Goal: Information Seeking & Learning: Learn about a topic

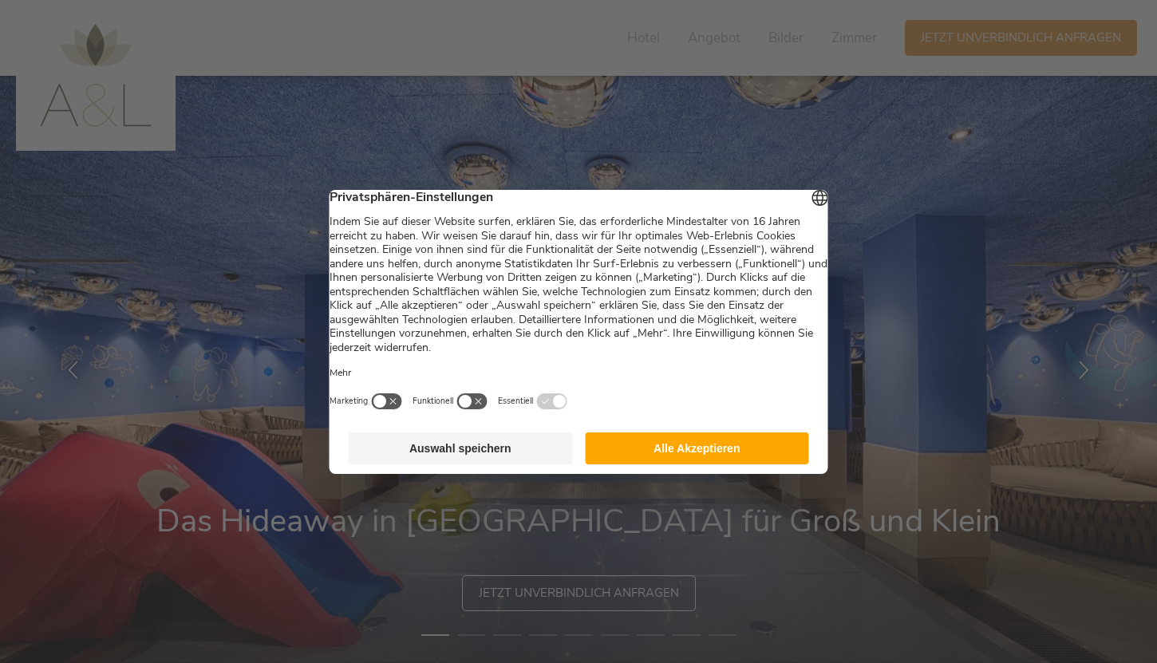
click at [650, 445] on button "Alle Akzeptieren" at bounding box center [697, 449] width 224 height 32
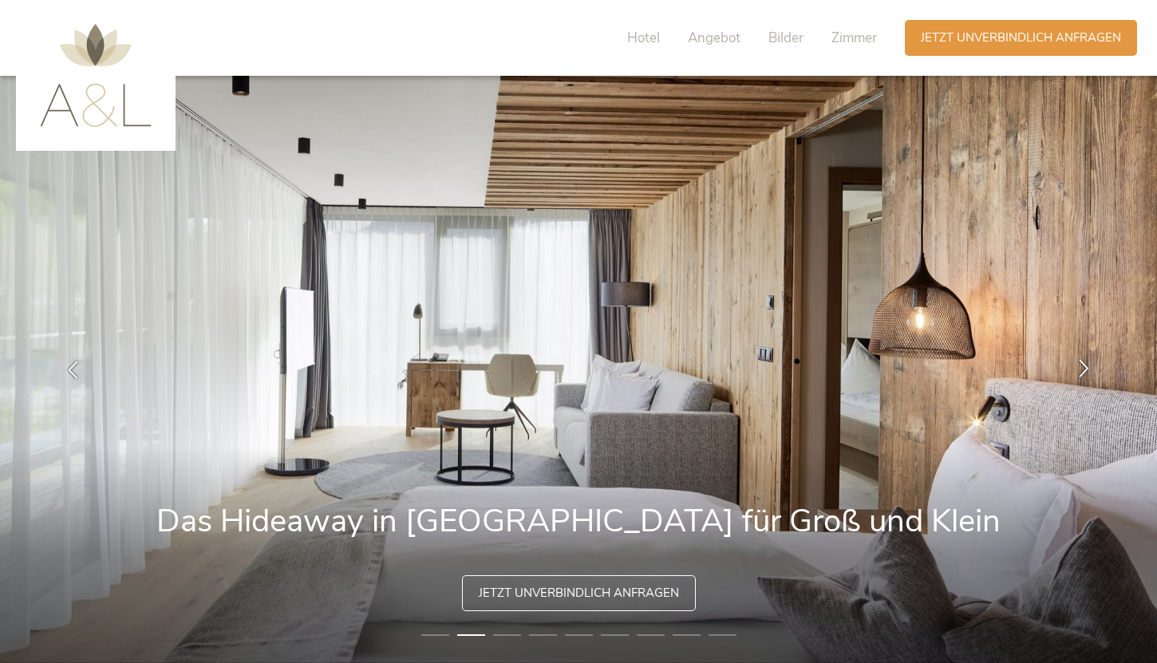
click at [1090, 367] on icon at bounding box center [1084, 368] width 18 height 18
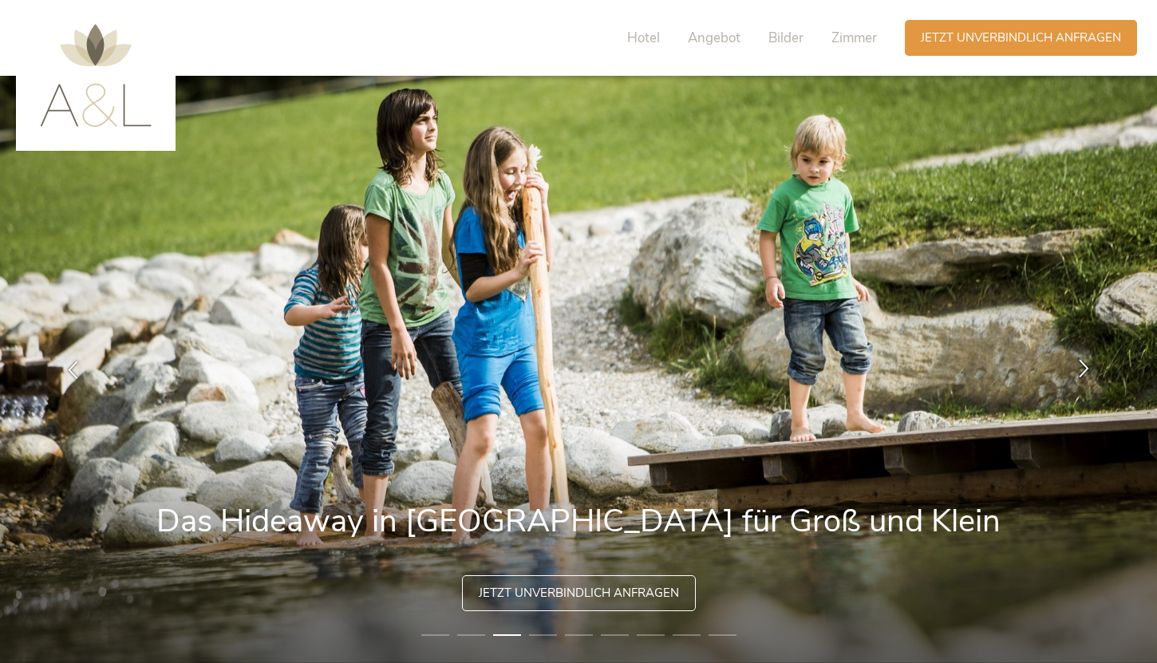
click at [1090, 367] on icon at bounding box center [1084, 368] width 18 height 18
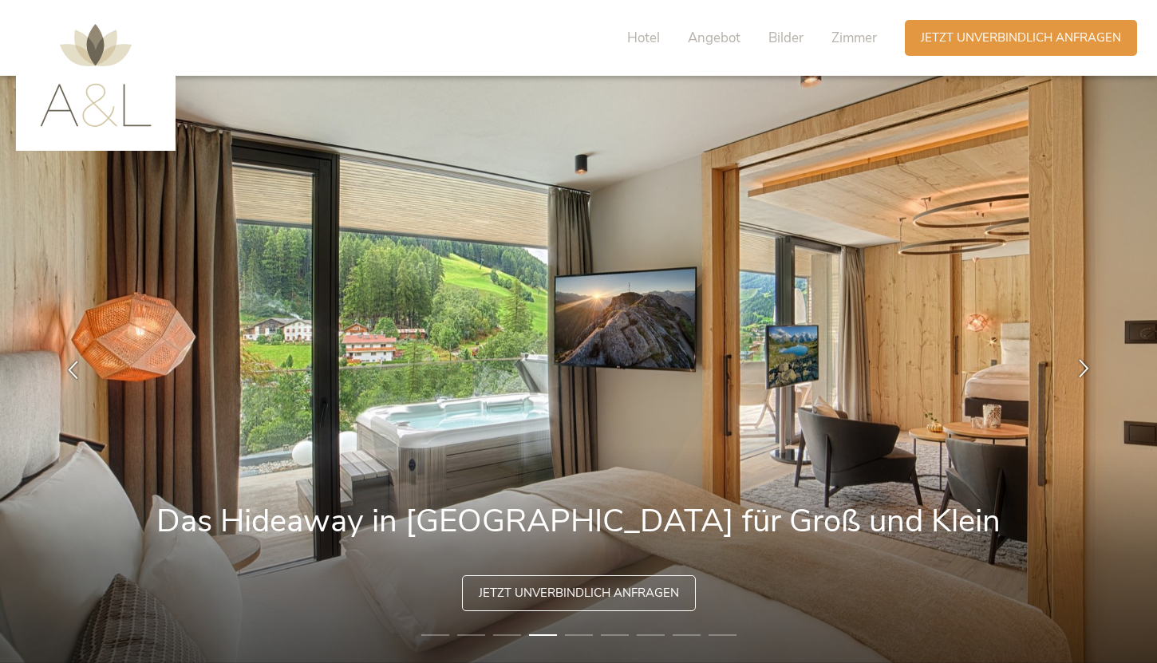
click at [1090, 367] on icon at bounding box center [1084, 368] width 18 height 18
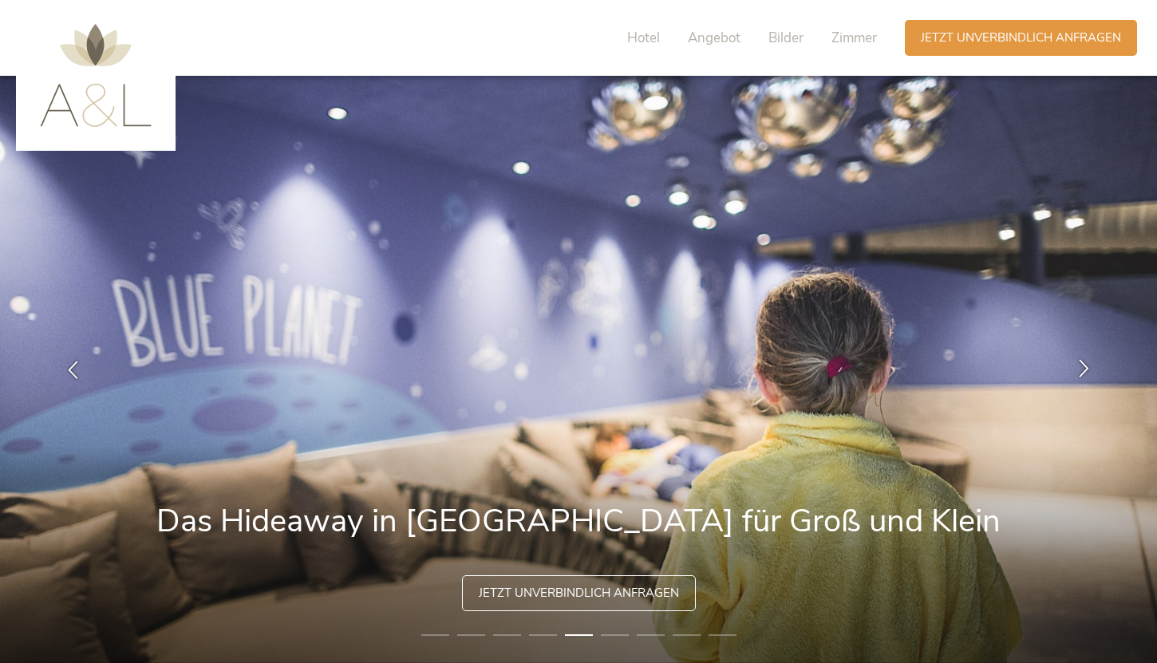
click at [1090, 367] on icon at bounding box center [1084, 368] width 18 height 18
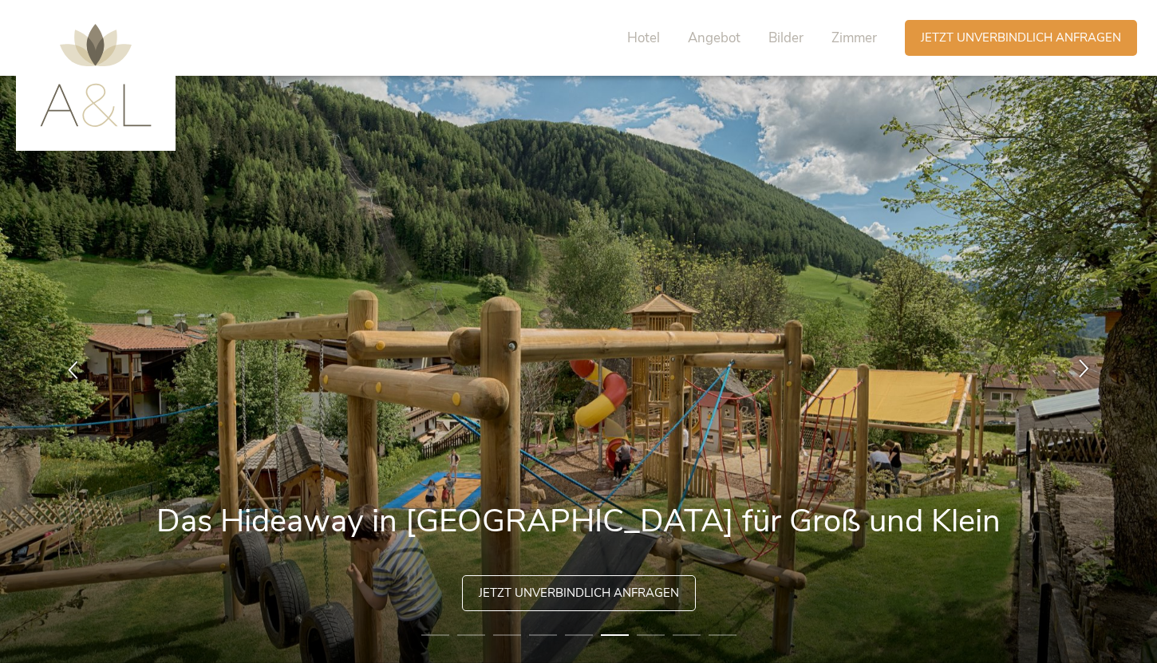
click at [1090, 367] on icon at bounding box center [1084, 368] width 18 height 18
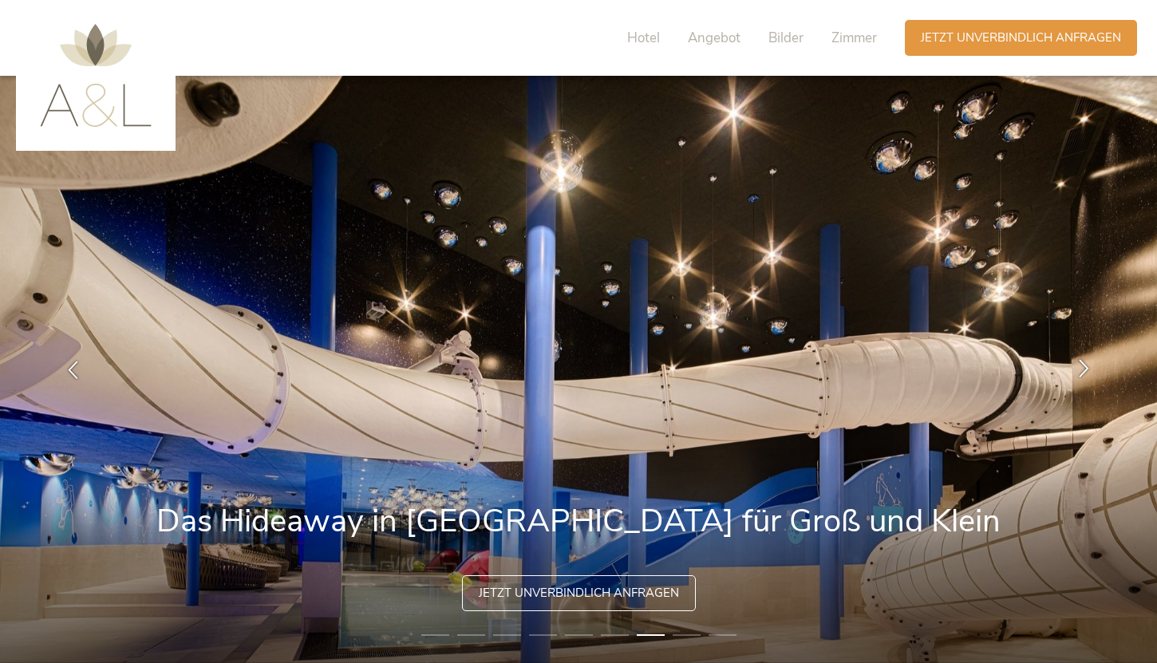
click at [1090, 367] on icon at bounding box center [1084, 368] width 18 height 18
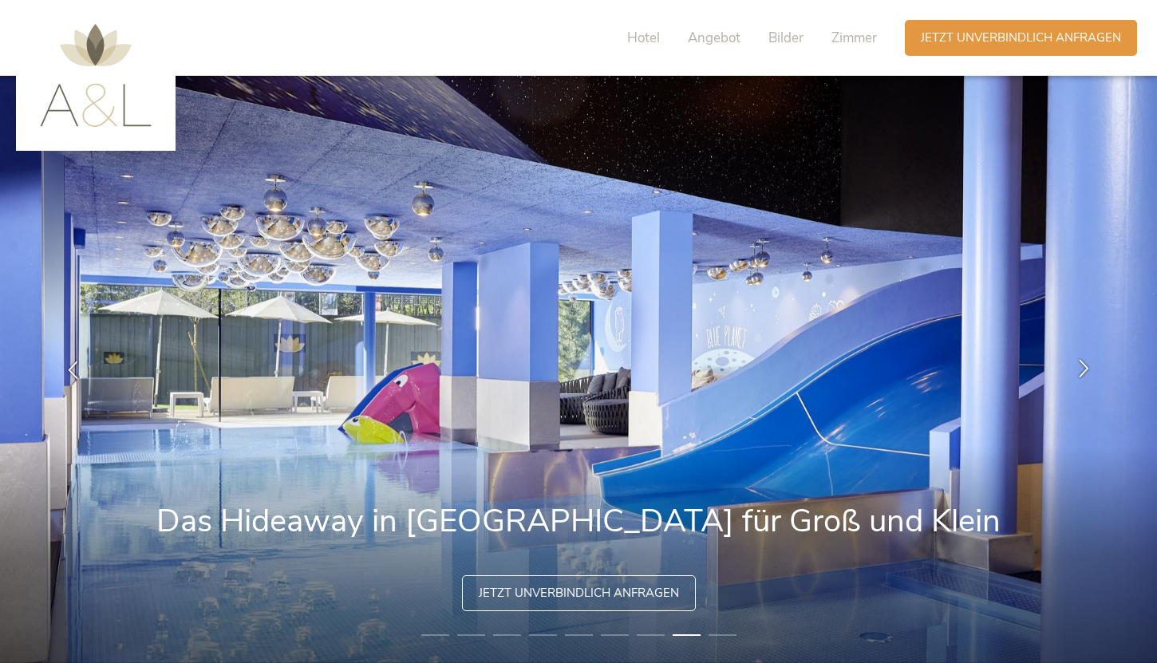
click at [1090, 367] on icon at bounding box center [1084, 368] width 18 height 18
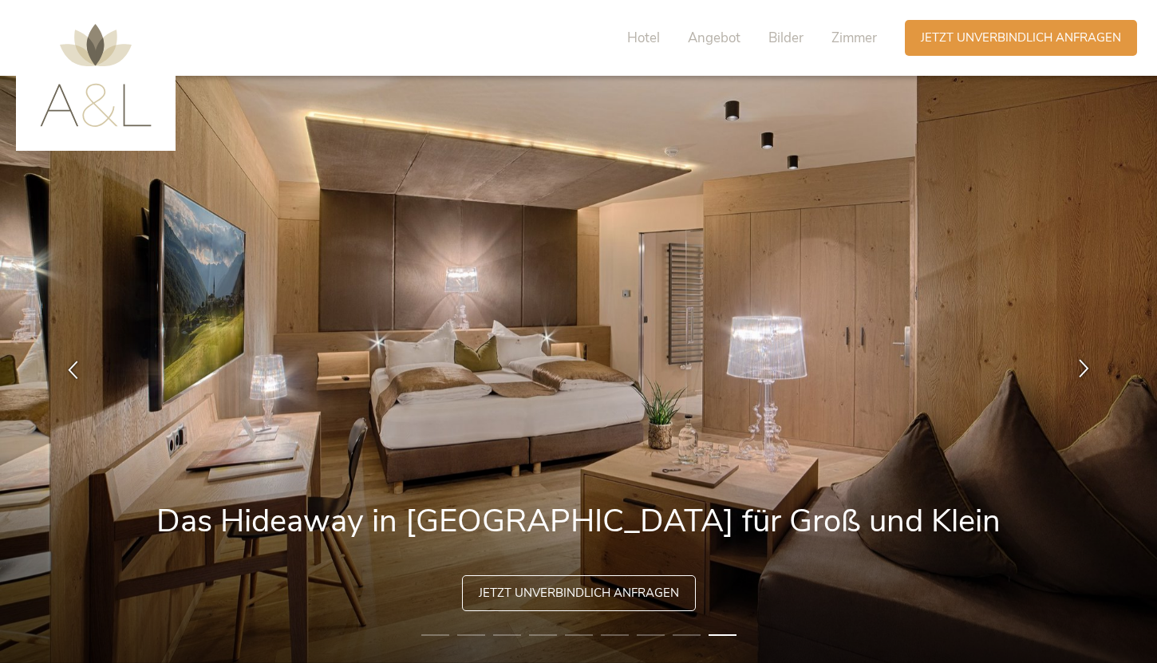
click at [1090, 367] on icon at bounding box center [1084, 368] width 18 height 18
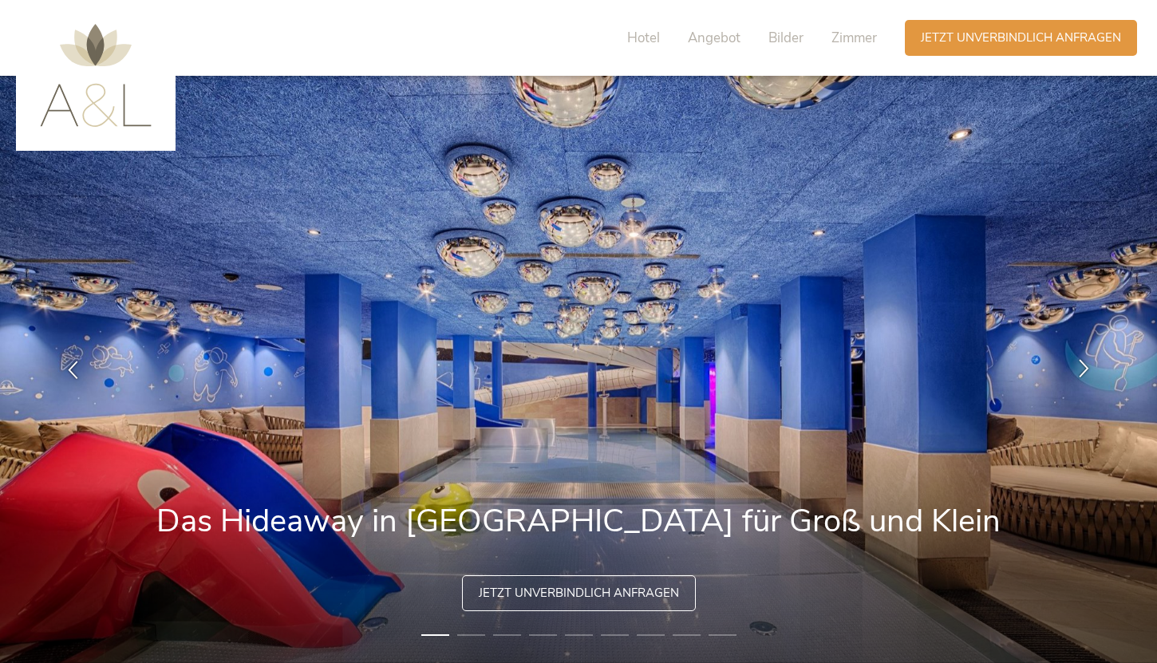
click at [1090, 367] on icon at bounding box center [1084, 368] width 18 height 18
click at [701, 45] on span "Angebot" at bounding box center [714, 38] width 53 height 18
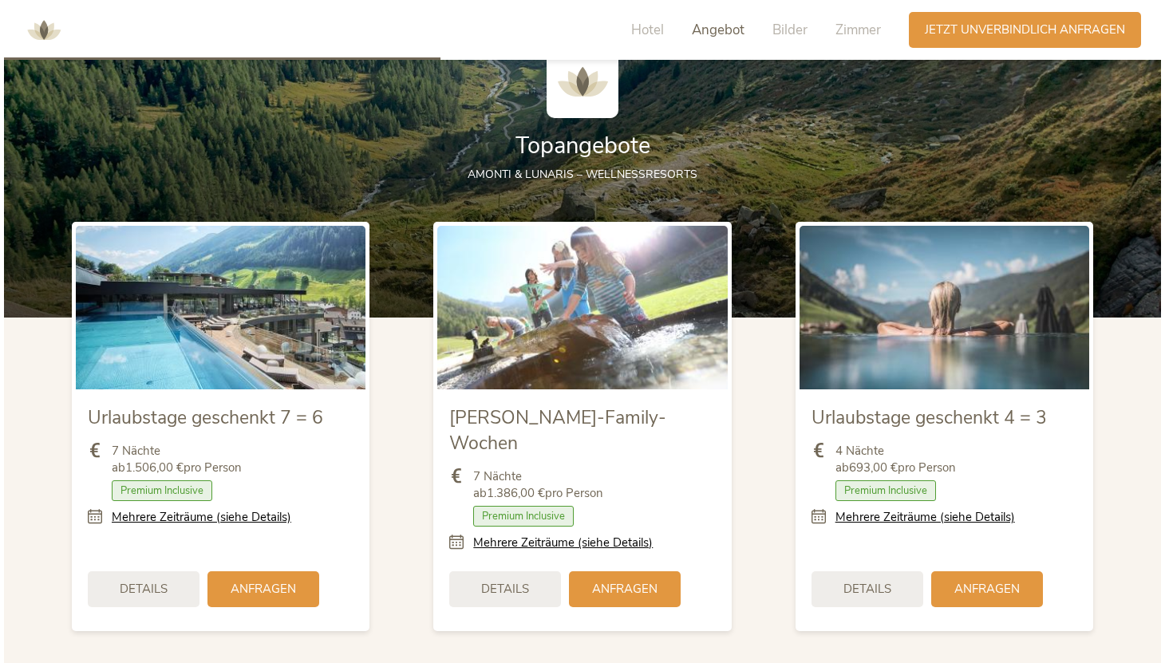
scroll to position [1757, 0]
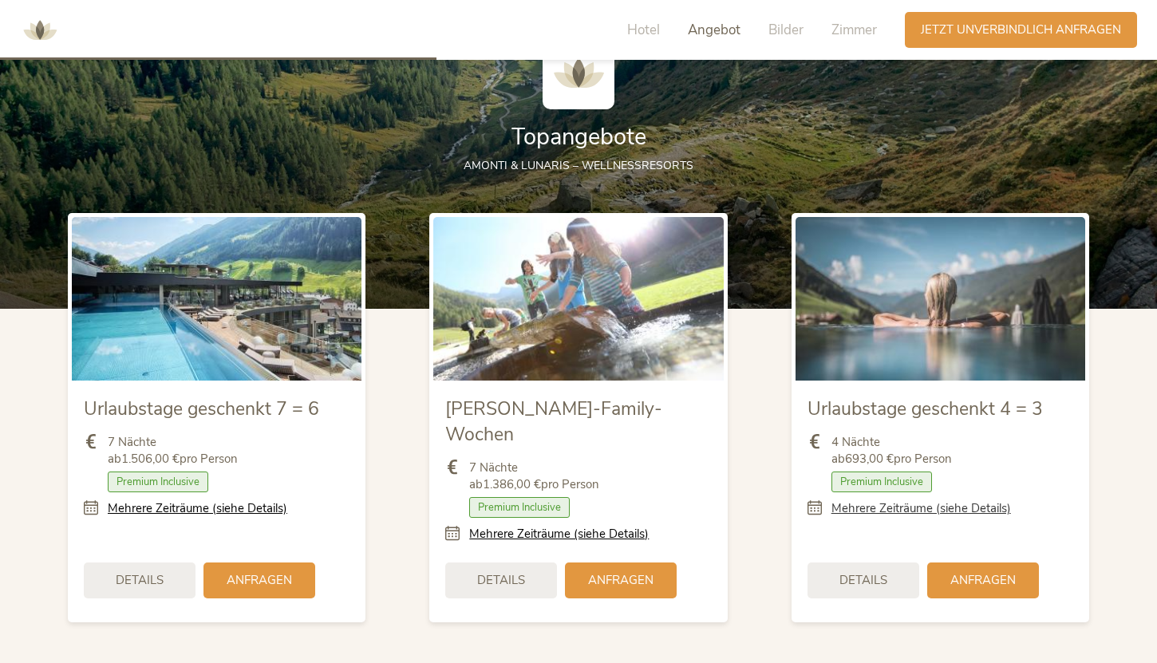
click at [897, 515] on link "Mehrere Zeiträume (siehe Details)" at bounding box center [922, 508] width 180 height 17
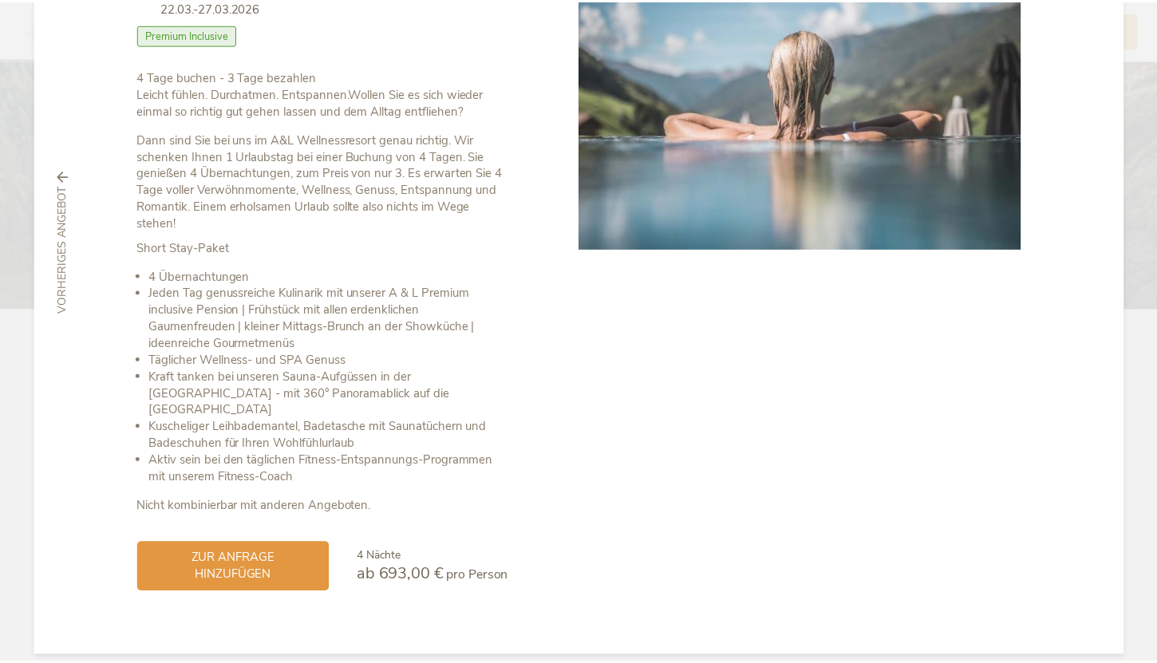
scroll to position [0, 0]
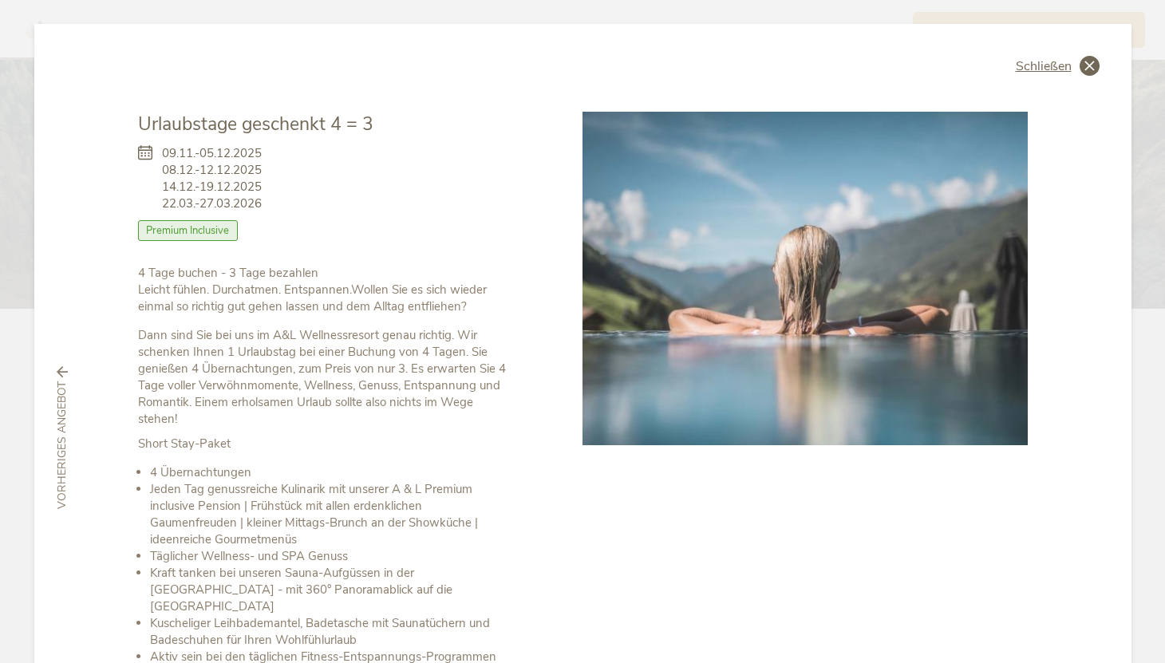
click at [1085, 60] on icon at bounding box center [1090, 66] width 20 height 20
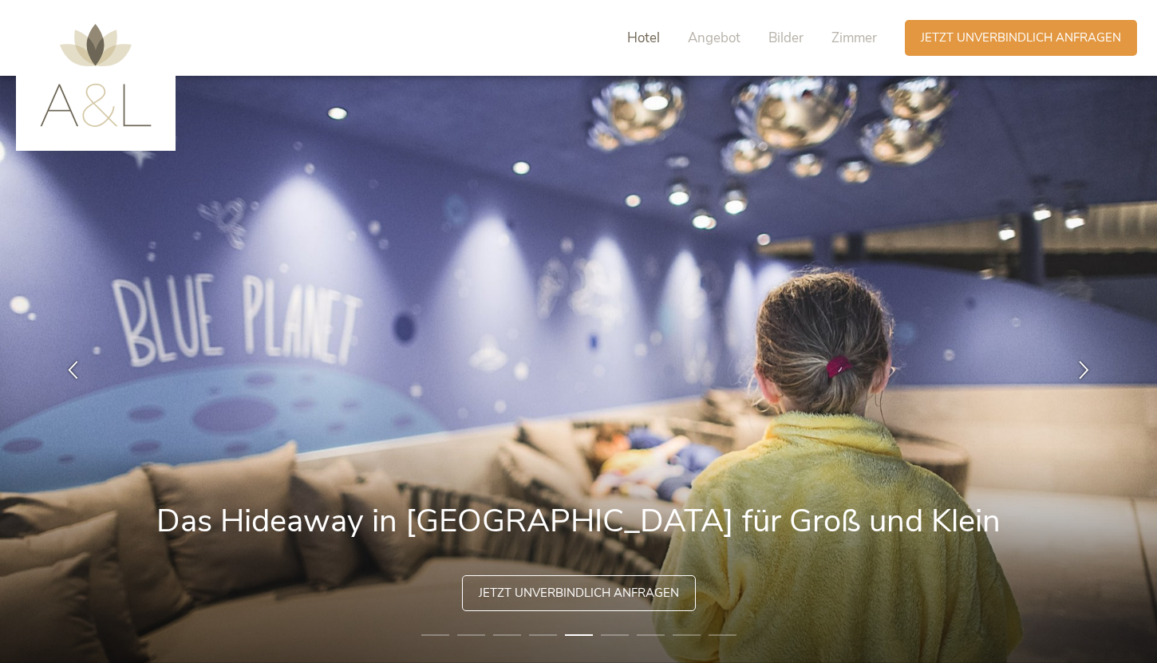
click at [644, 35] on span "Hotel" at bounding box center [643, 38] width 33 height 18
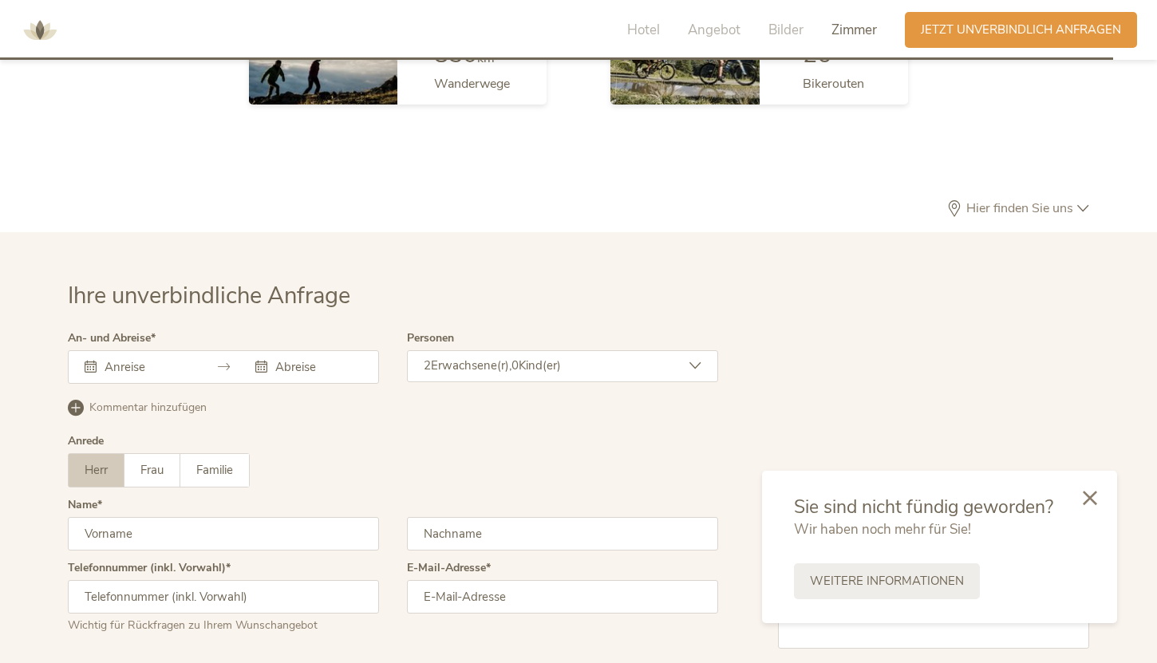
scroll to position [4476, 0]
click at [1093, 495] on icon at bounding box center [1090, 496] width 14 height 14
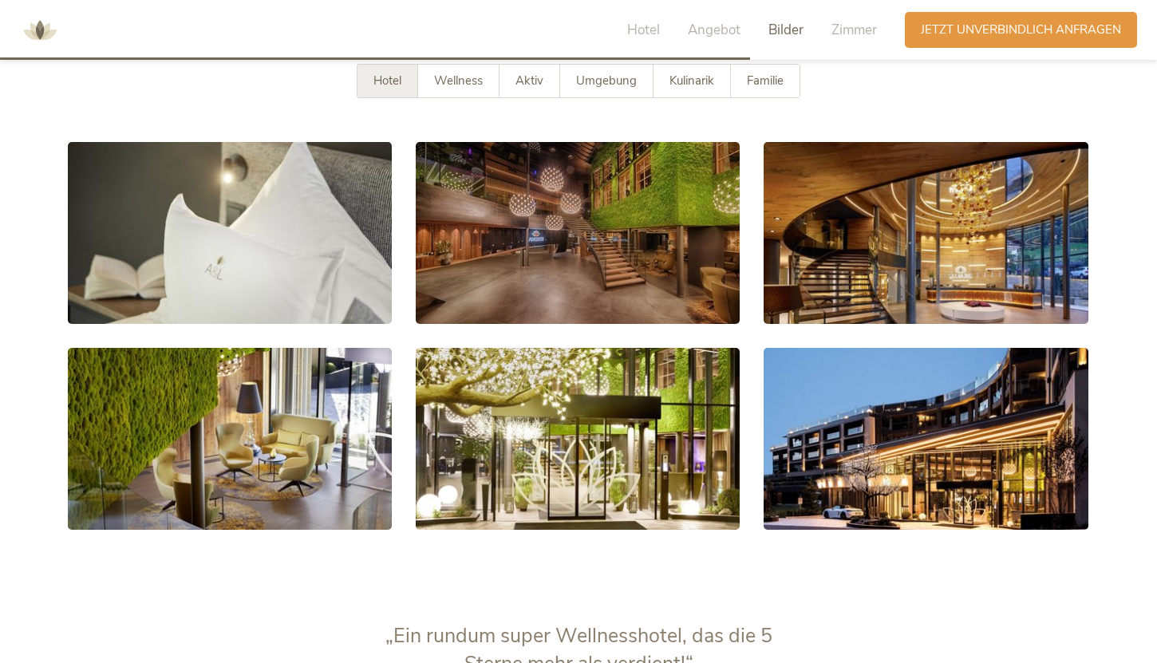
scroll to position [2781, 0]
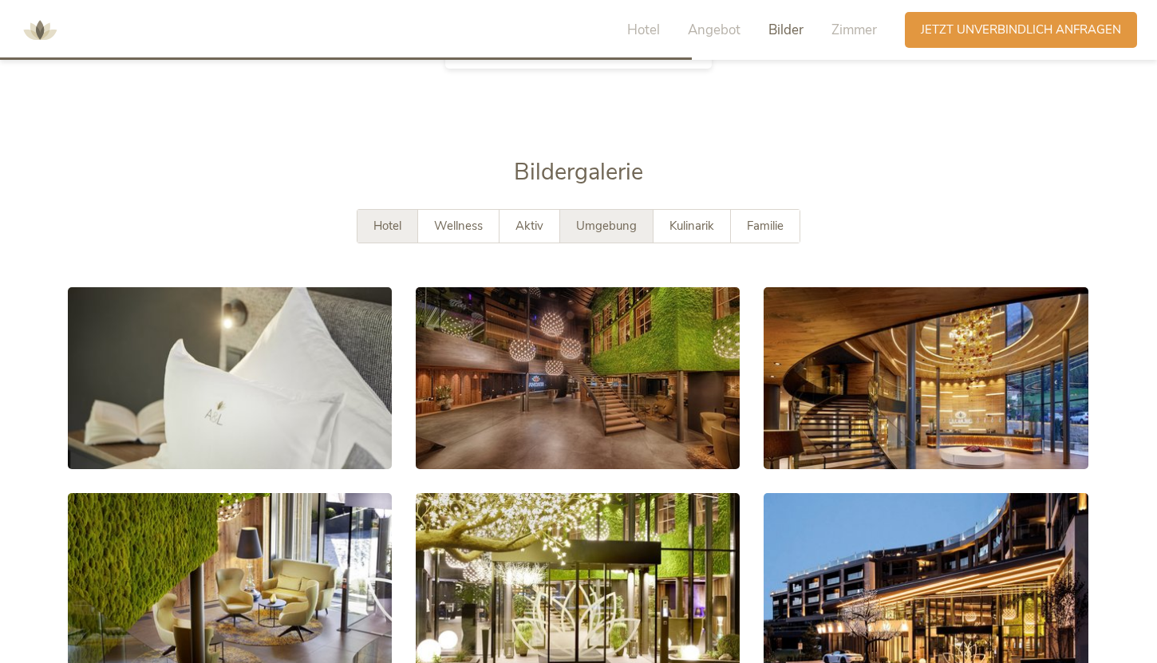
click at [615, 218] on span "Umgebung" at bounding box center [606, 226] width 61 height 16
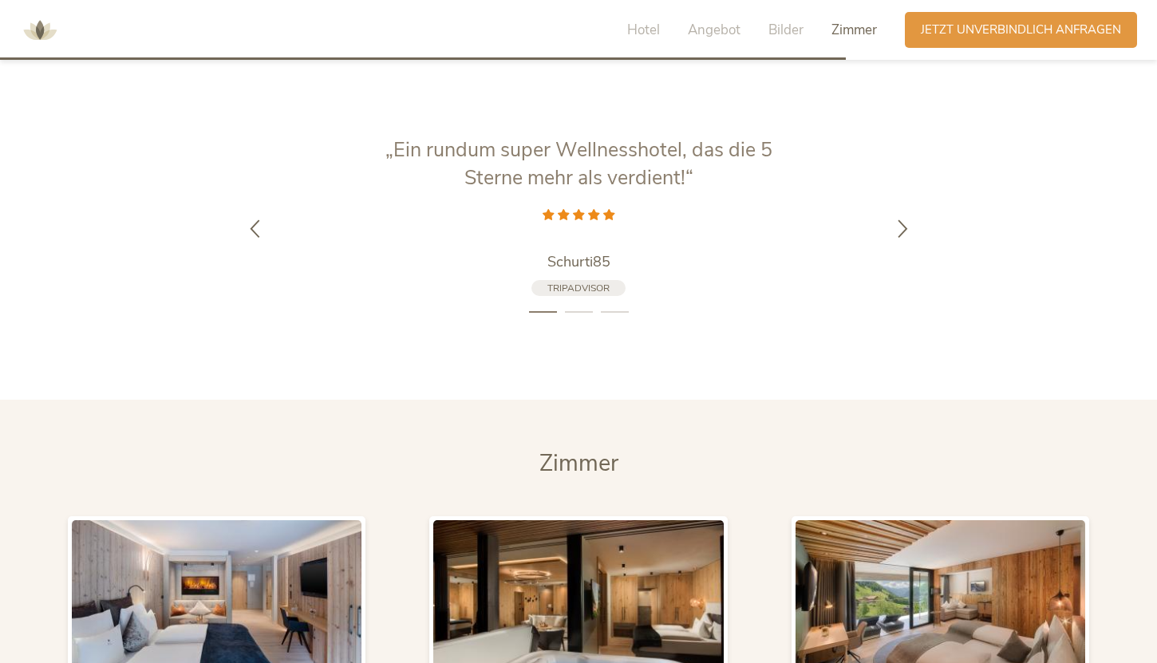
scroll to position [3415, 0]
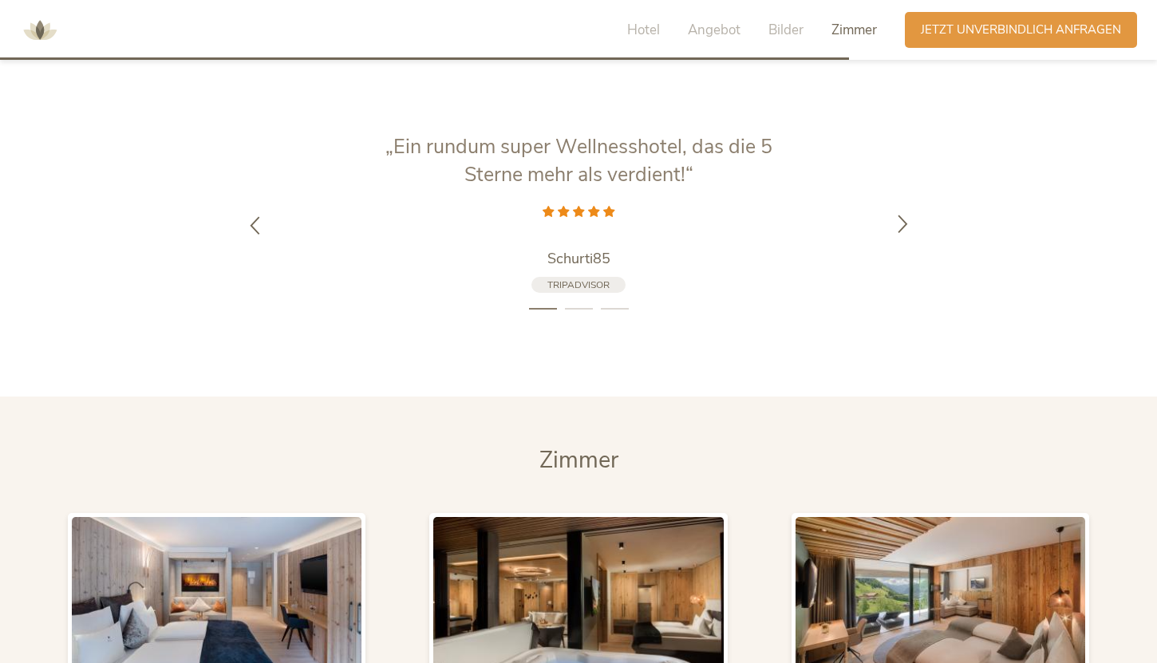
click at [906, 214] on icon at bounding box center [903, 223] width 18 height 18
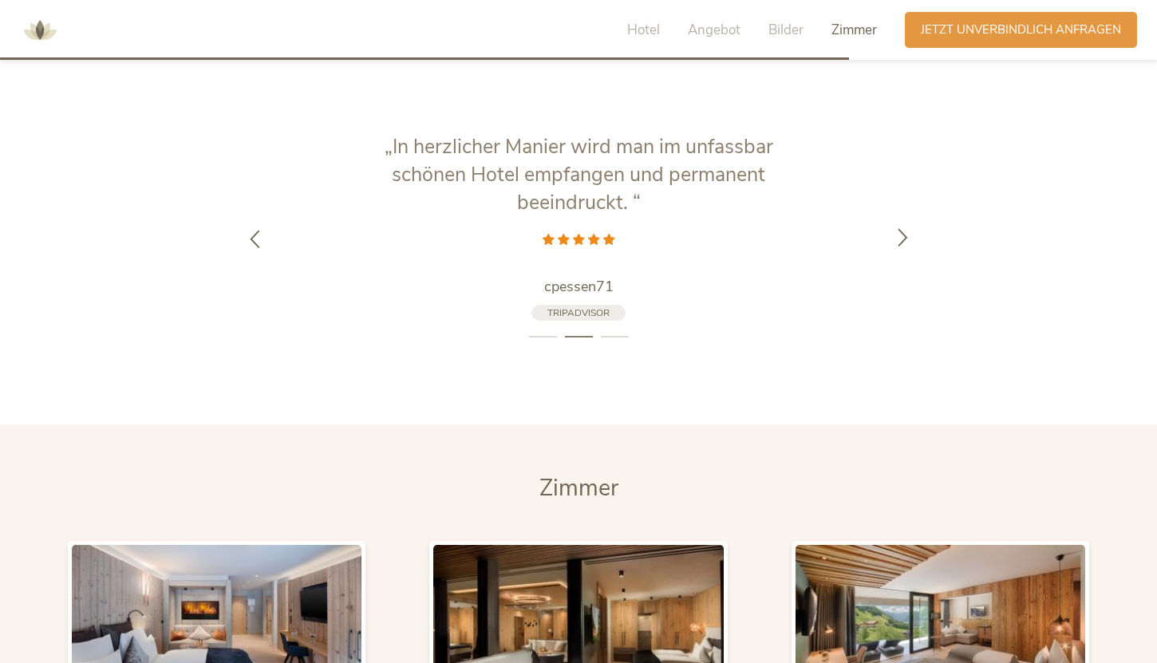
click at [906, 228] on icon at bounding box center [903, 237] width 18 height 18
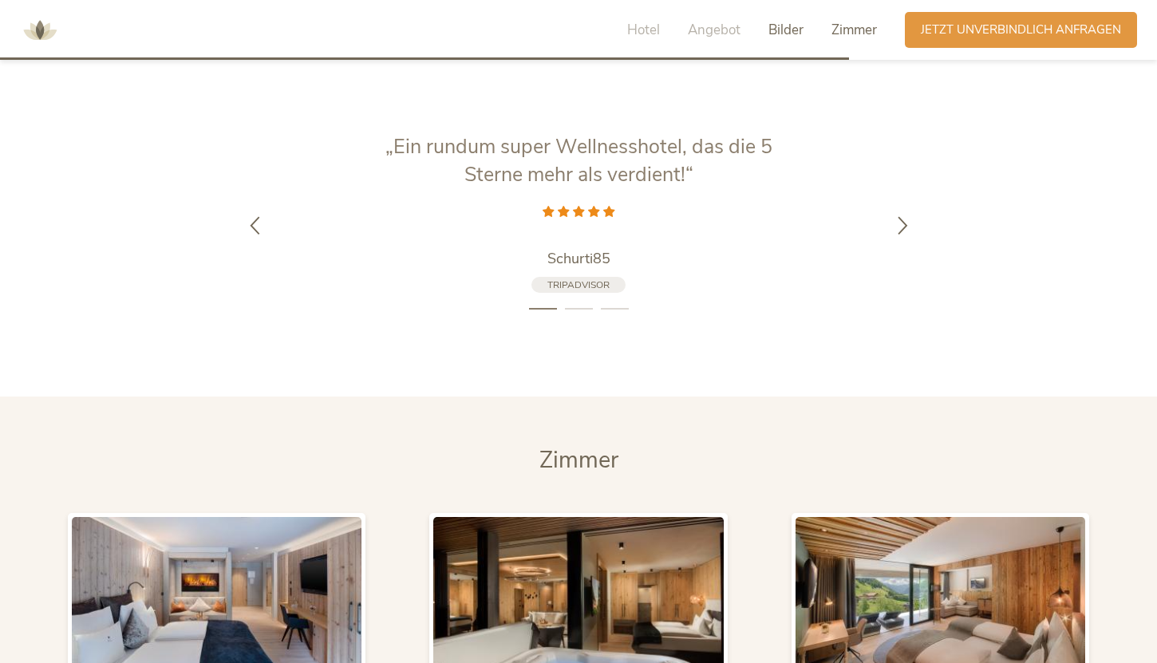
click at [774, 26] on span "Bilder" at bounding box center [786, 30] width 35 height 18
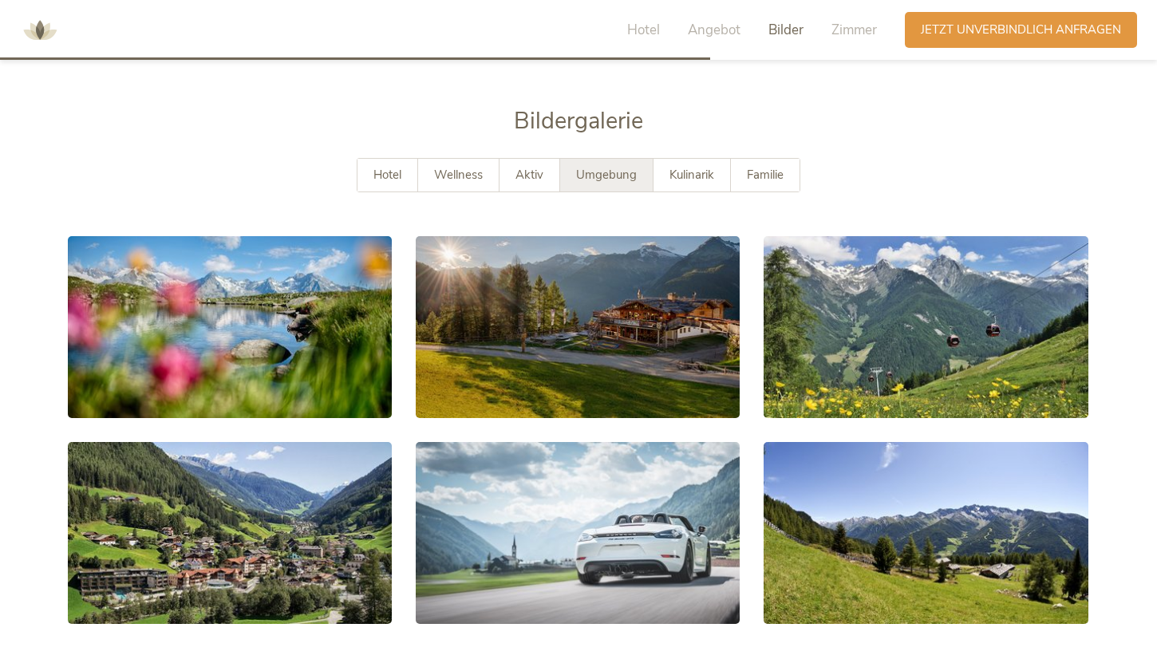
scroll to position [2832, 0]
click at [725, 21] on span "Angebot" at bounding box center [714, 30] width 53 height 18
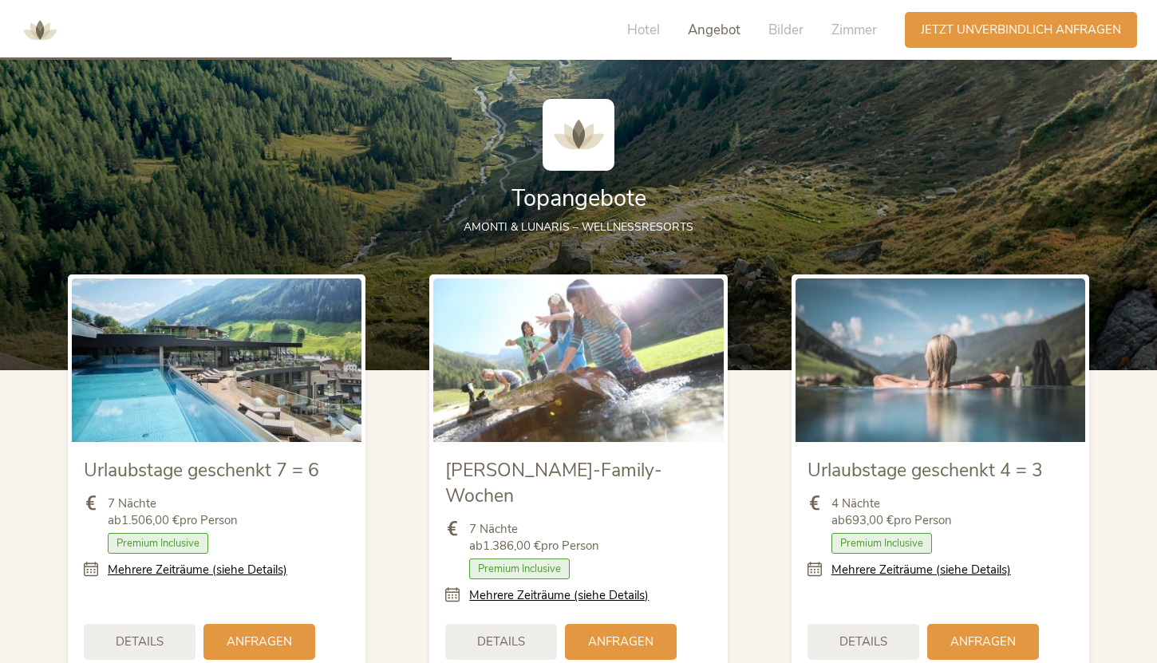
scroll to position [1666, 0]
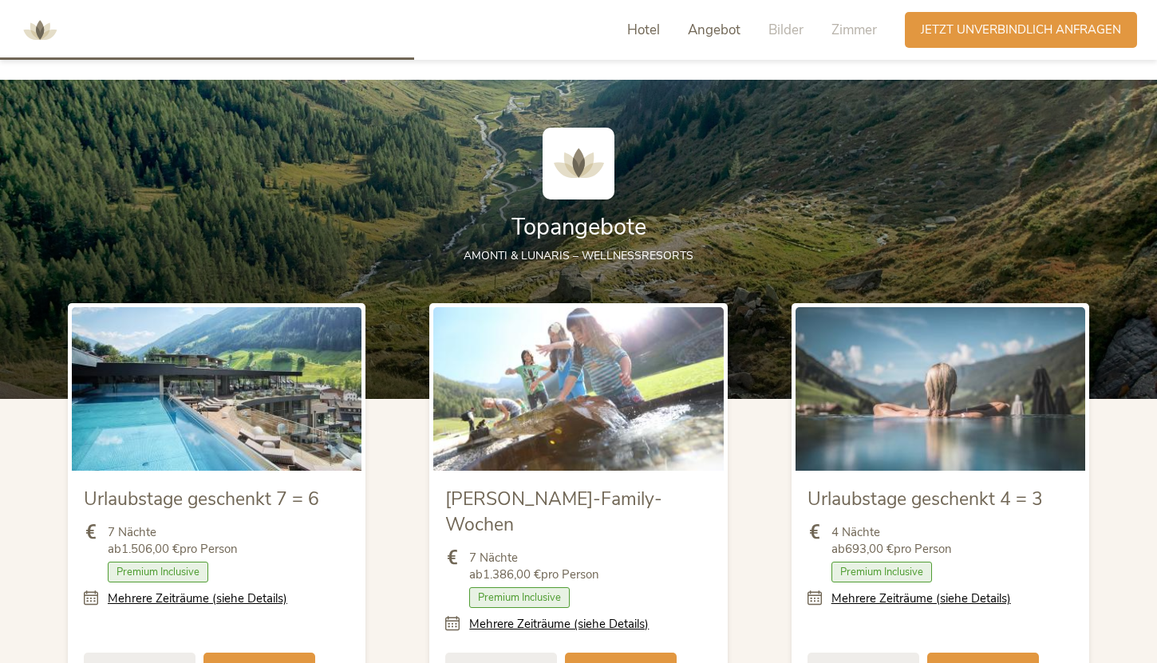
click at [645, 35] on span "Hotel" at bounding box center [643, 30] width 33 height 18
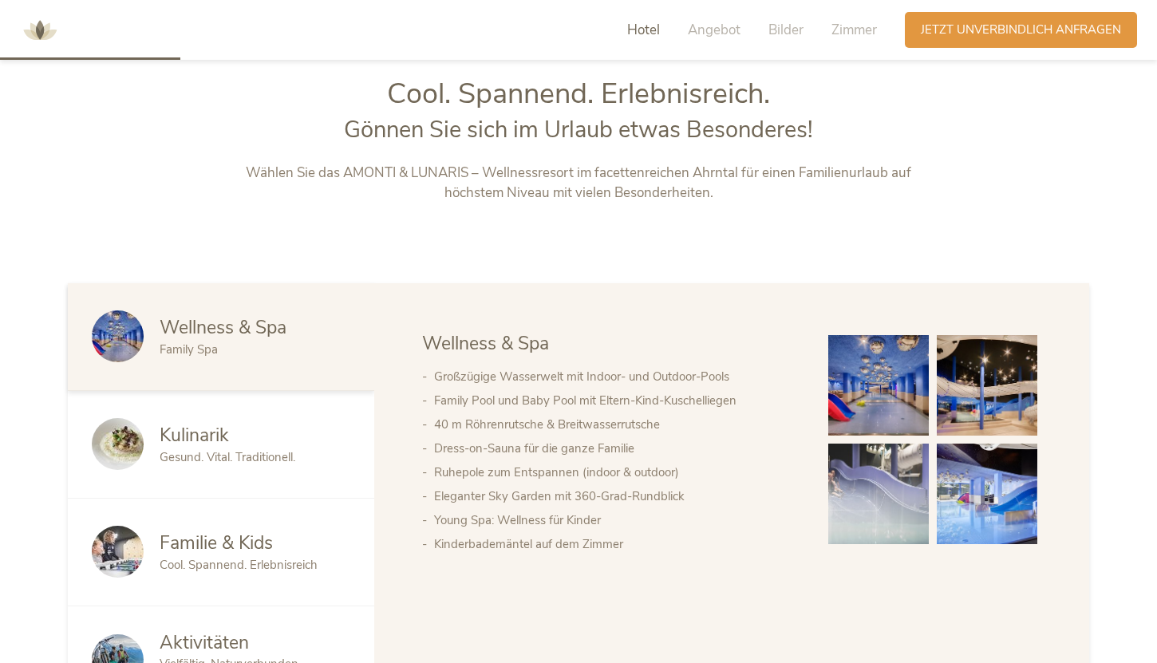
scroll to position [718, 0]
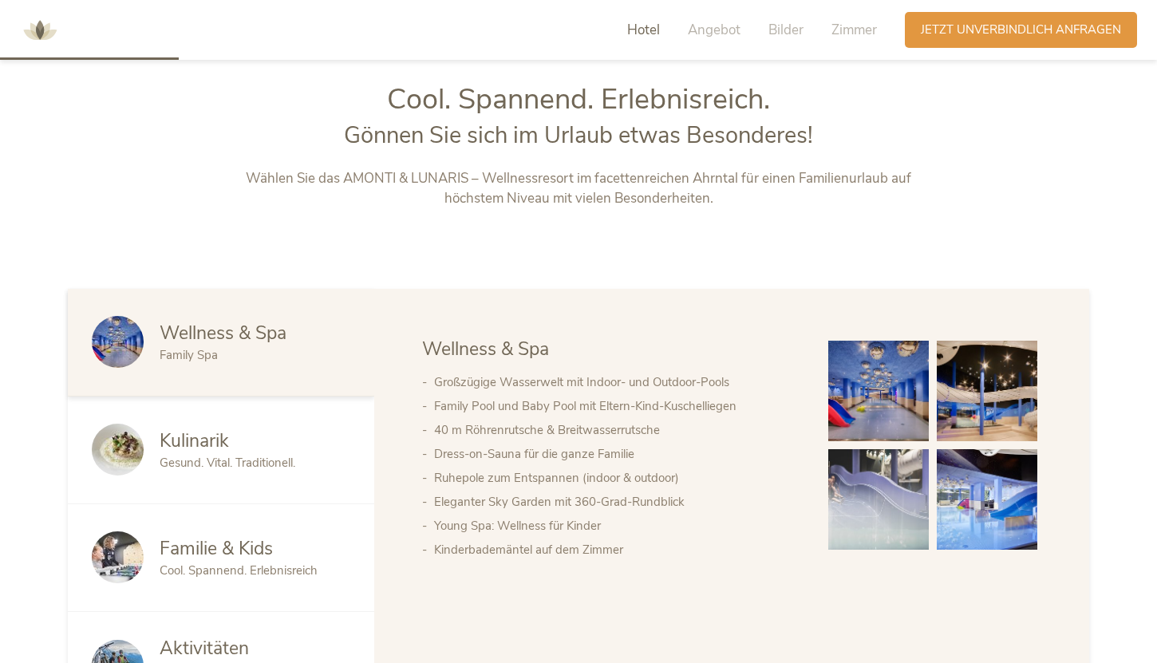
click at [213, 552] on span "Familie & Kids" at bounding box center [216, 548] width 113 height 25
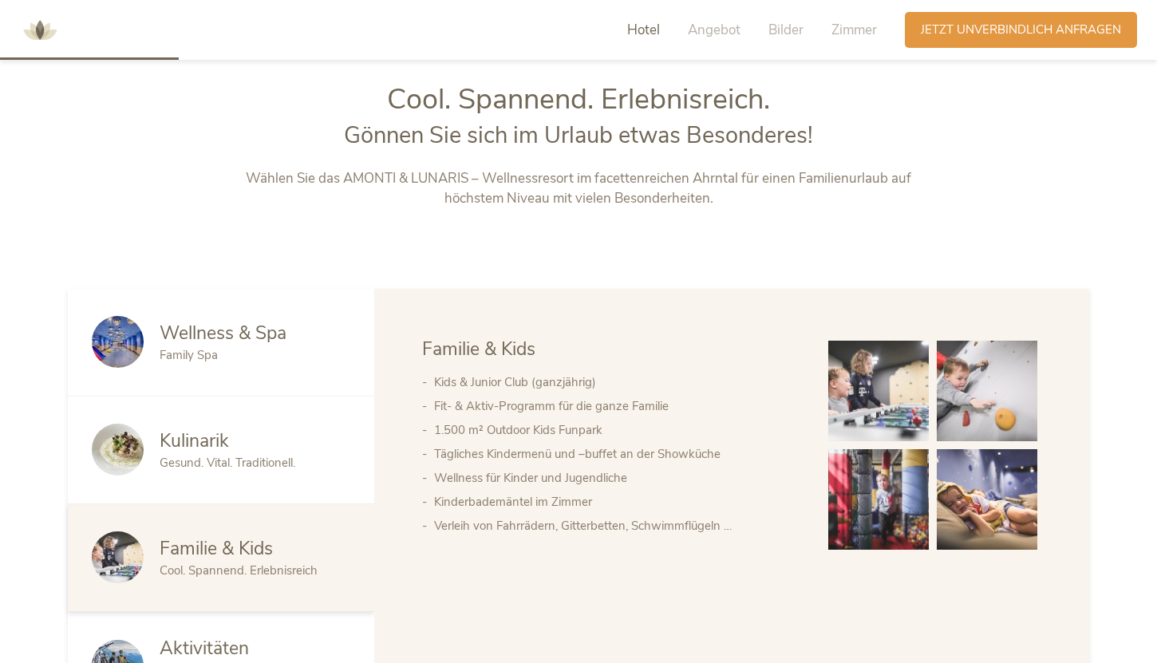
click at [896, 376] on img at bounding box center [878, 391] width 101 height 101
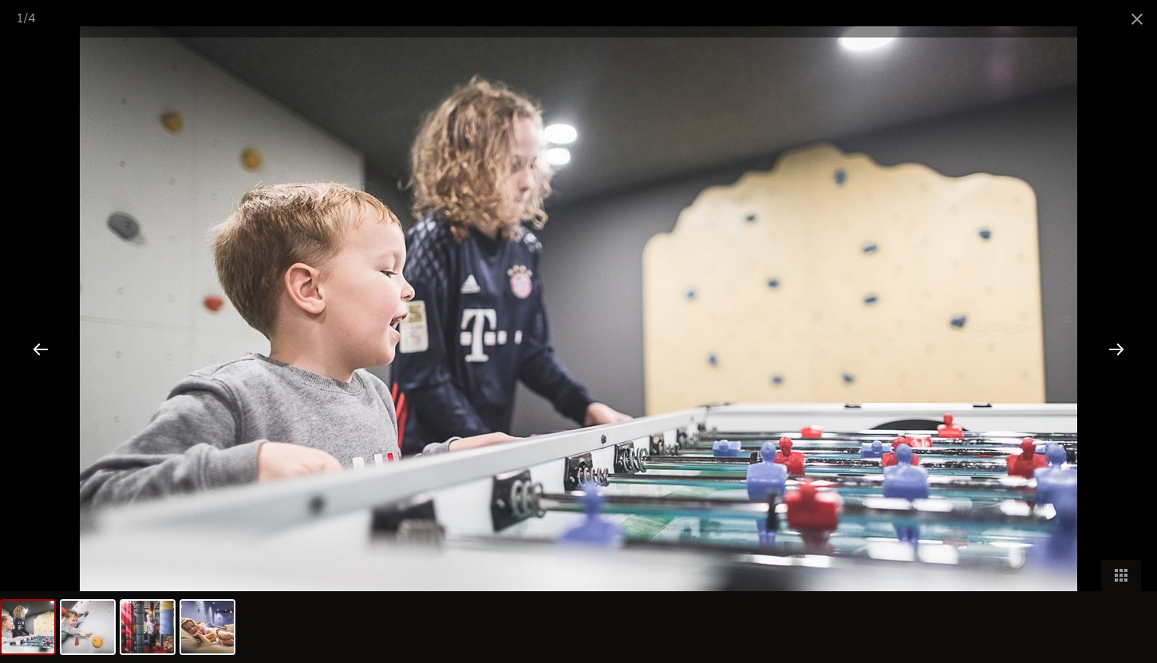
click at [1122, 350] on div at bounding box center [1116, 348] width 49 height 49
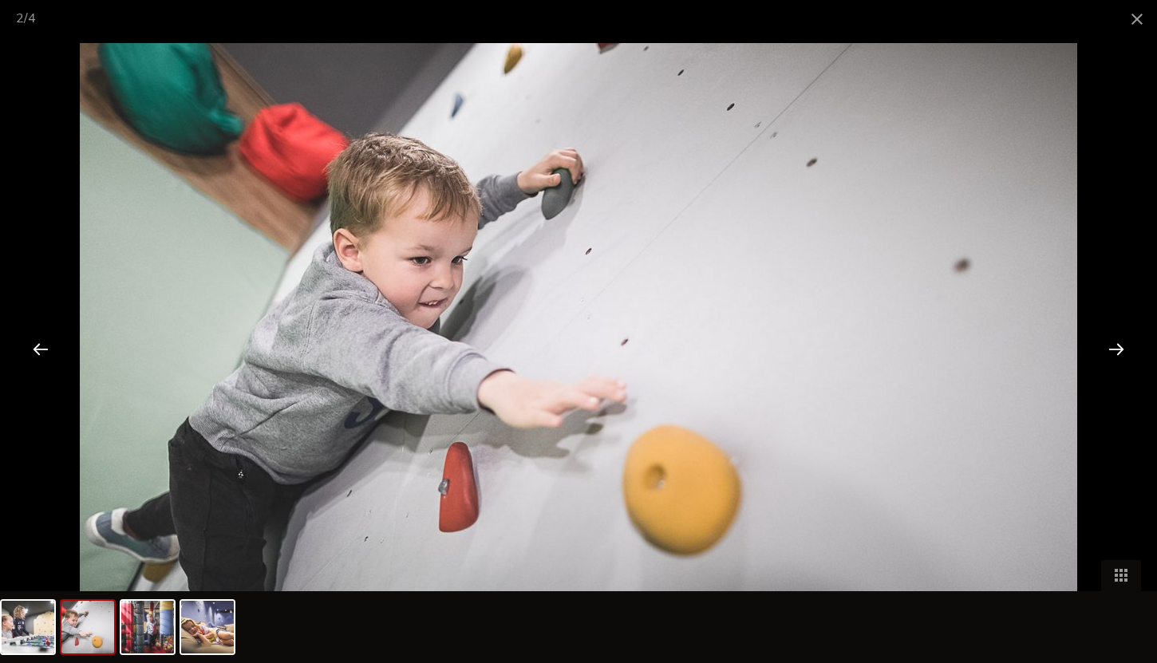
click at [1122, 350] on div at bounding box center [1116, 348] width 49 height 49
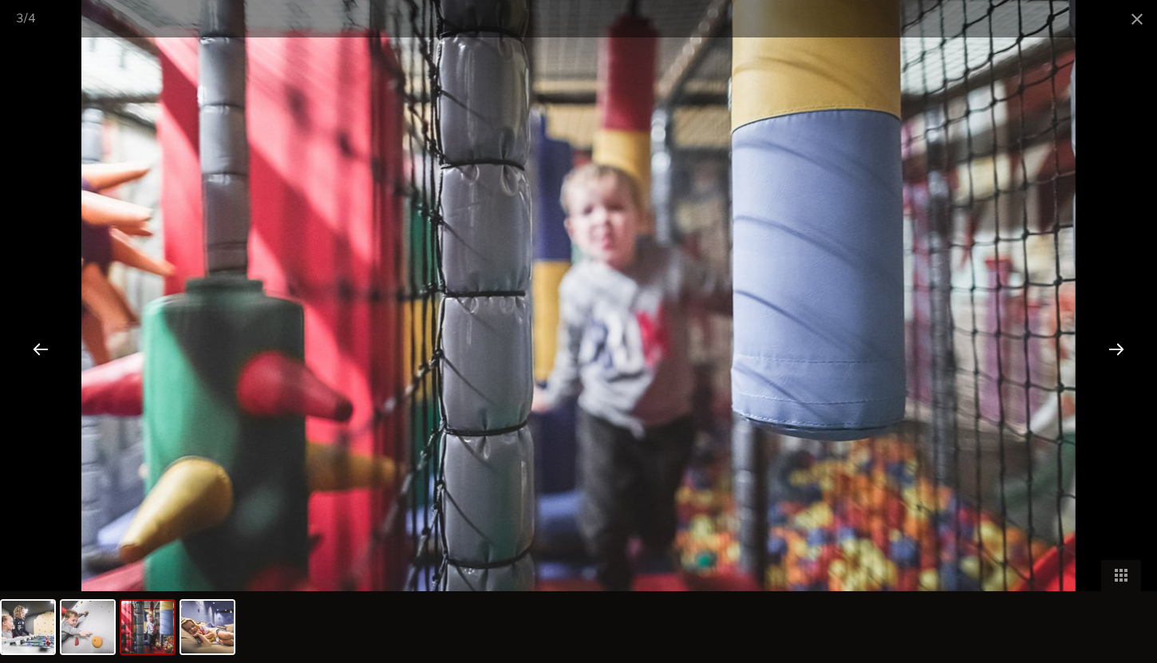
click at [1122, 350] on div at bounding box center [1116, 348] width 49 height 49
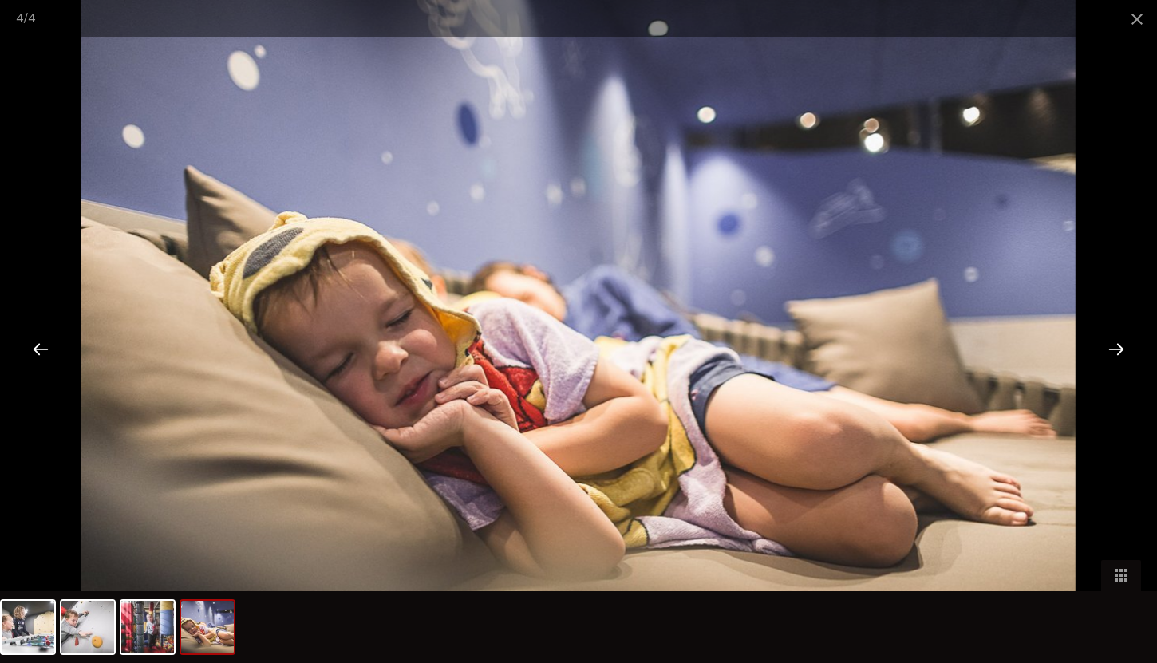
click at [1122, 350] on div at bounding box center [1116, 348] width 49 height 49
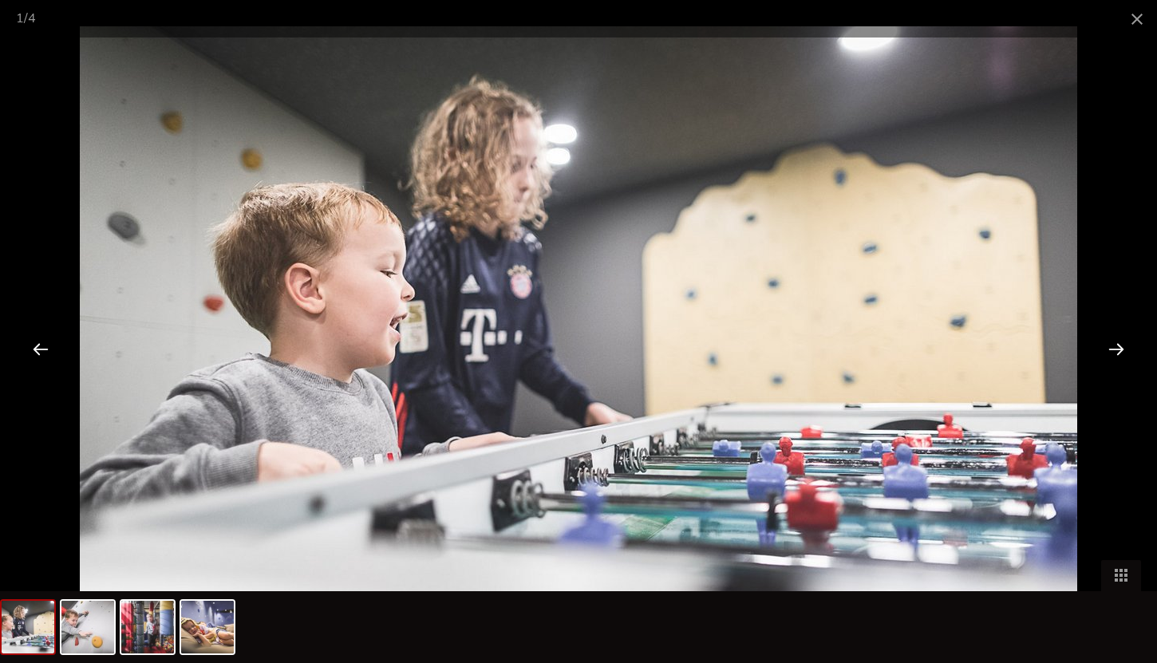
click at [1122, 350] on div at bounding box center [1116, 348] width 49 height 49
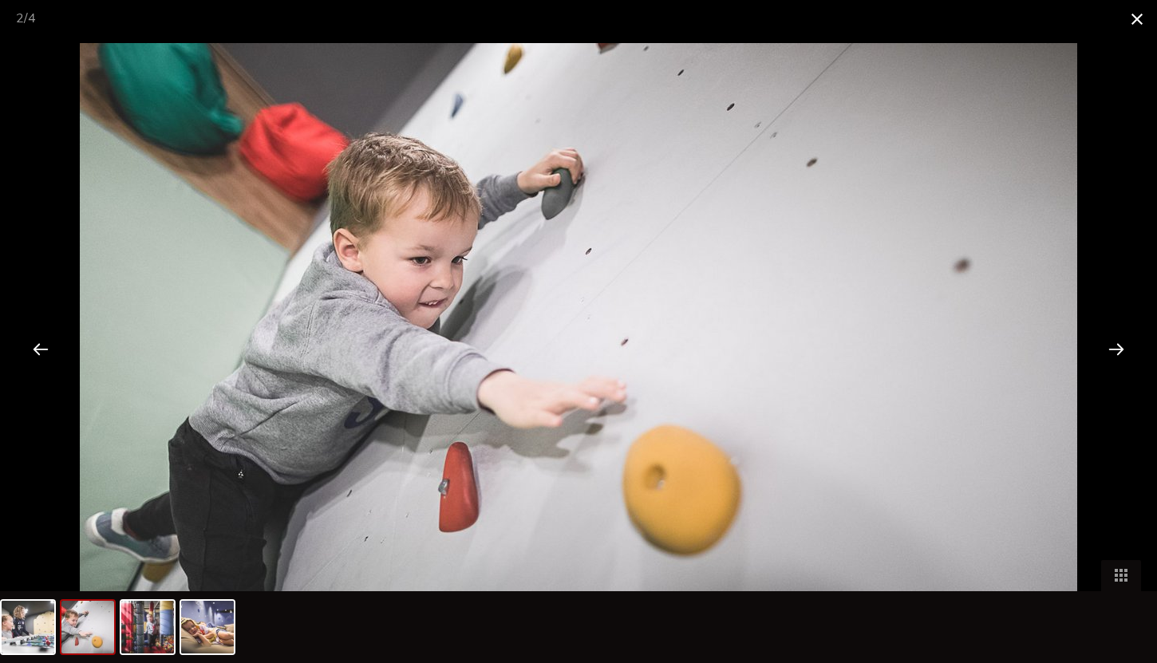
click at [1144, 11] on span at bounding box center [1137, 19] width 40 height 38
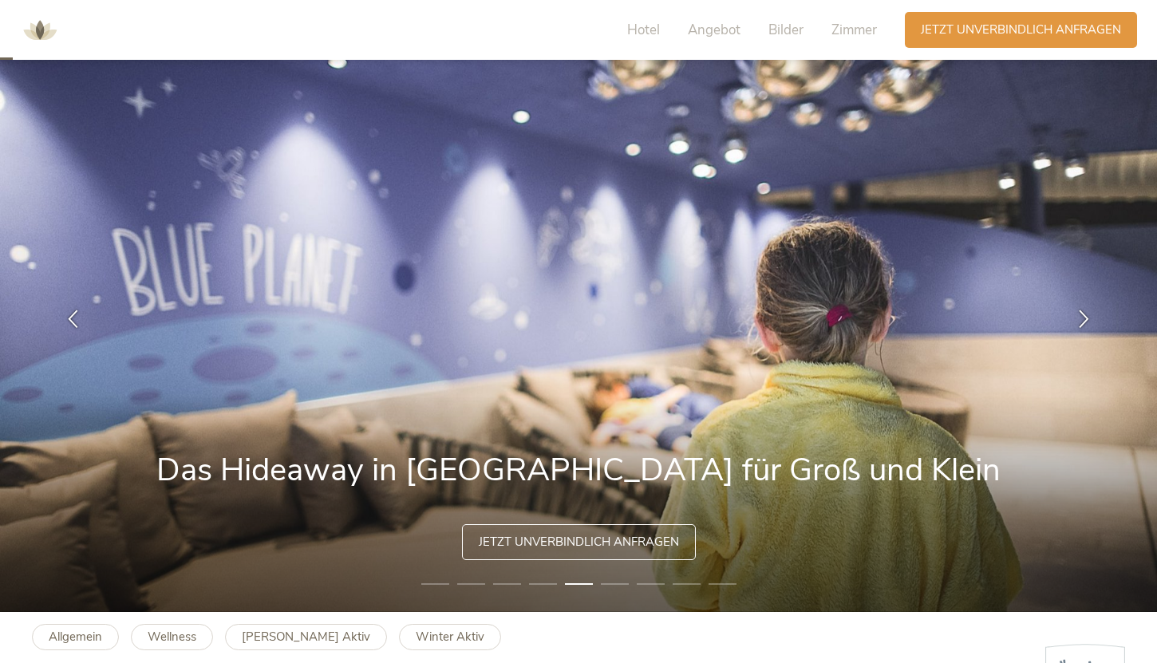
scroll to position [0, 0]
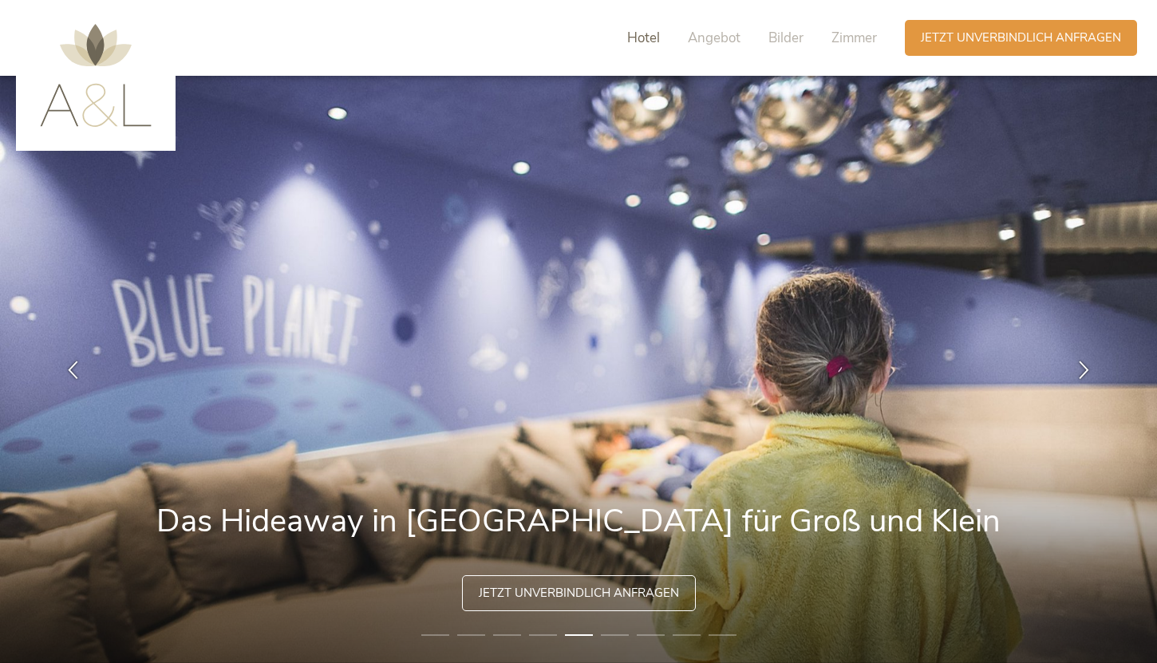
click at [639, 36] on span "Hotel" at bounding box center [643, 38] width 33 height 18
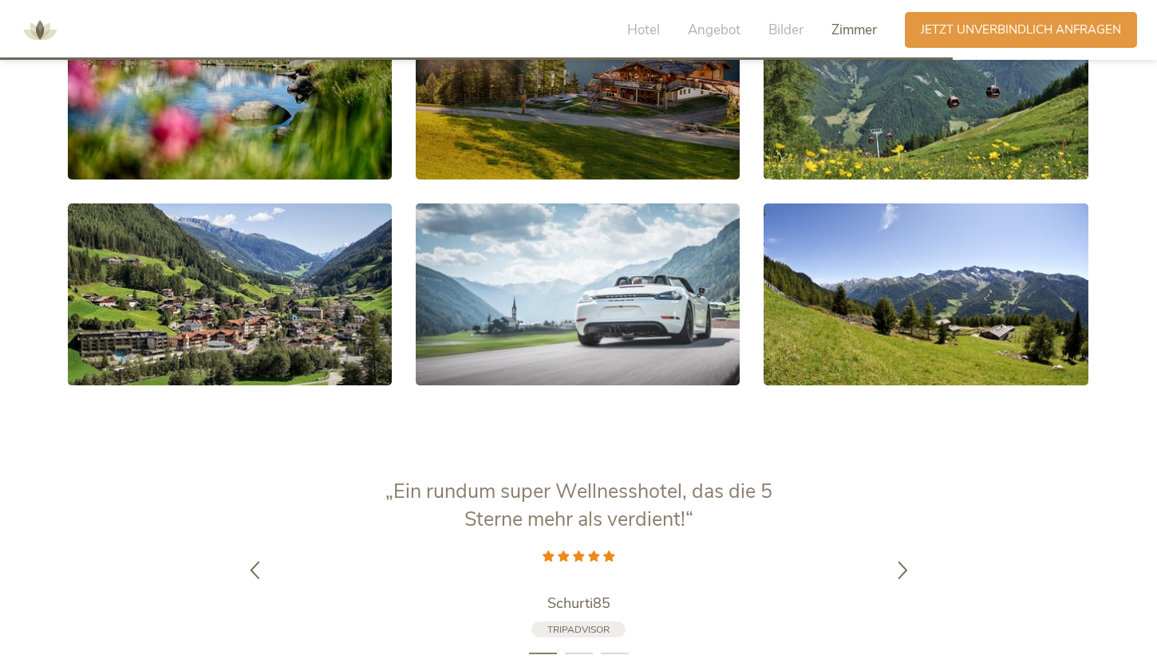
scroll to position [4653, 0]
